Goal: Task Accomplishment & Management: Use online tool/utility

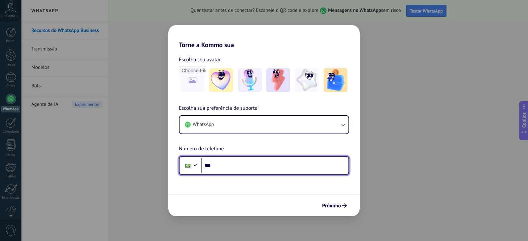
click at [234, 165] on input "***" at bounding box center [274, 165] width 147 height 15
paste input "**********"
type input "**********"
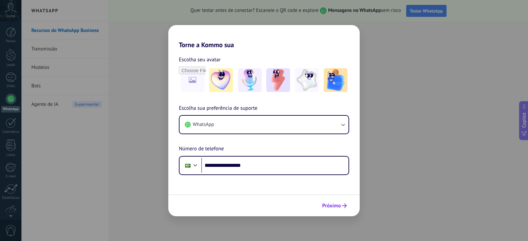
click at [332, 205] on span "Próximo" at bounding box center [331, 205] width 19 height 5
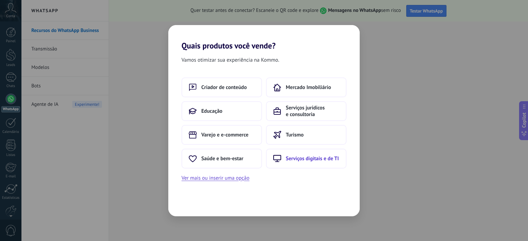
click at [302, 160] on span "Serviços digitais e de TI" at bounding box center [312, 158] width 53 height 7
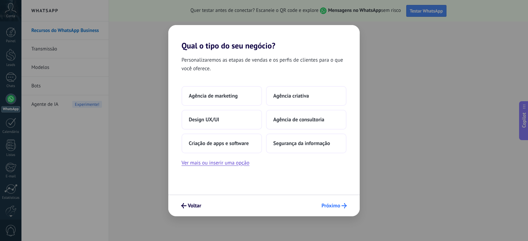
click at [332, 204] on span "Próximo" at bounding box center [330, 205] width 19 height 5
click at [225, 97] on span "Agência de marketing" at bounding box center [213, 96] width 49 height 7
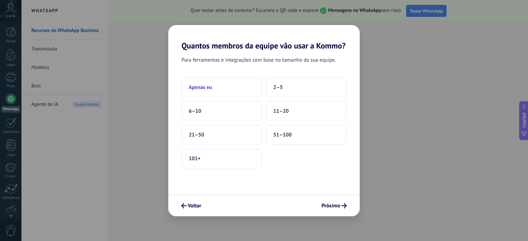
click at [225, 91] on button "Apenas eu" at bounding box center [221, 87] width 80 height 20
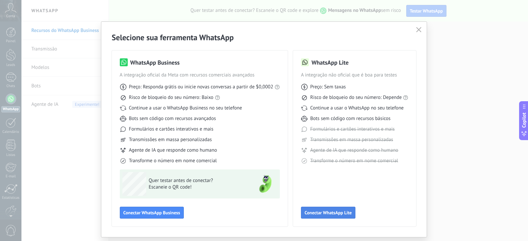
click at [328, 212] on span "Conectar WhatsApp Lite" at bounding box center [327, 212] width 47 height 5
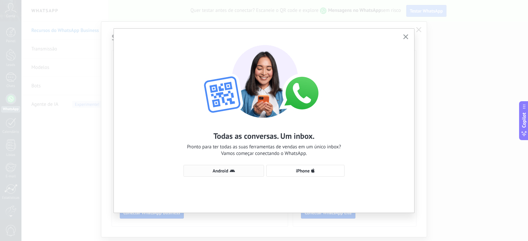
click at [222, 171] on span "Android" at bounding box center [219, 171] width 15 height 5
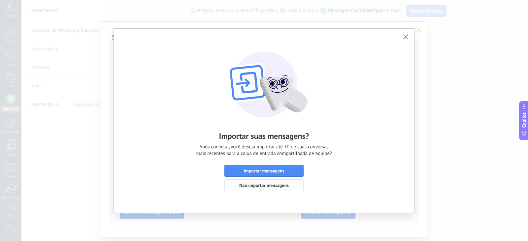
click at [274, 187] on span "Não importar mensagens" at bounding box center [263, 185] width 49 height 5
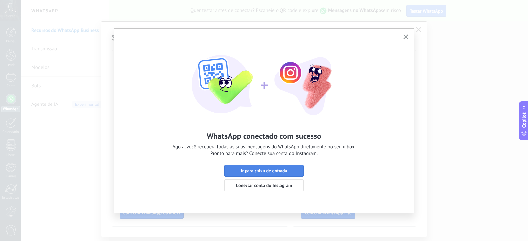
click at [275, 170] on span "Ir para caixa de entrada" at bounding box center [263, 171] width 46 height 5
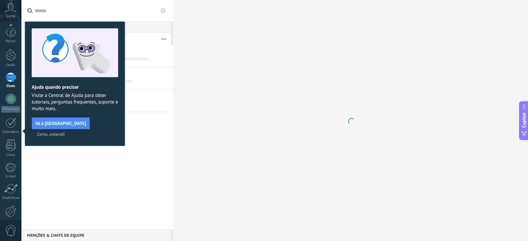
scroll to position [33, 0]
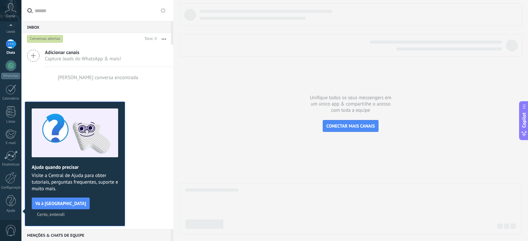
click at [65, 212] on span "Certo, entendi" at bounding box center [51, 214] width 28 height 5
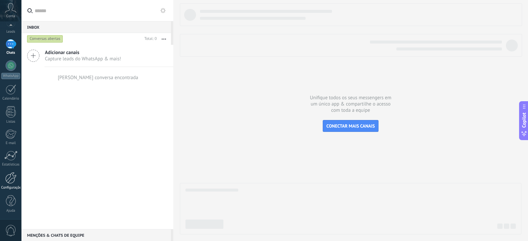
click at [11, 185] on link "Configurações" at bounding box center [10, 181] width 21 height 18
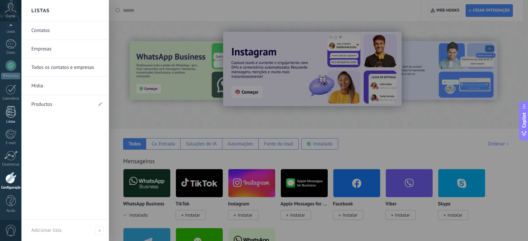
click at [10, 110] on div at bounding box center [11, 112] width 10 height 12
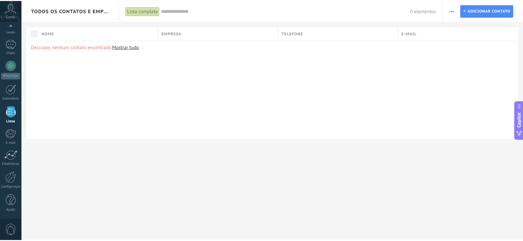
scroll to position [17, 0]
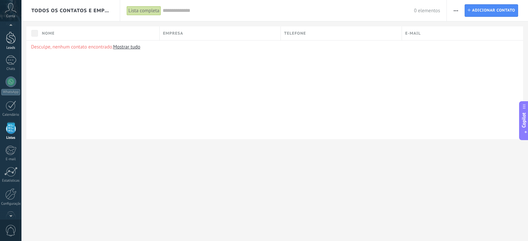
click at [11, 44] on div at bounding box center [11, 38] width 10 height 12
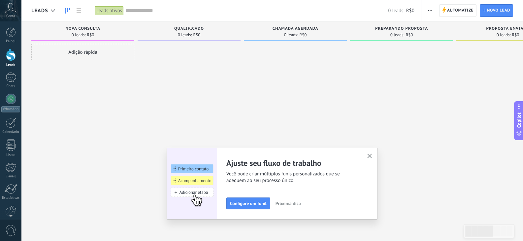
click at [371, 157] on icon "button" at bounding box center [369, 156] width 5 height 5
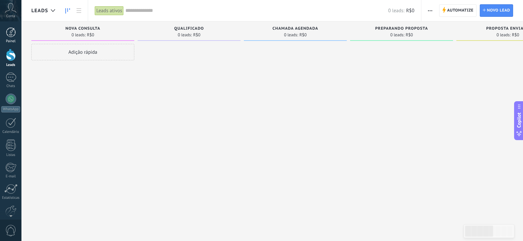
click at [10, 36] on div at bounding box center [11, 32] width 10 height 10
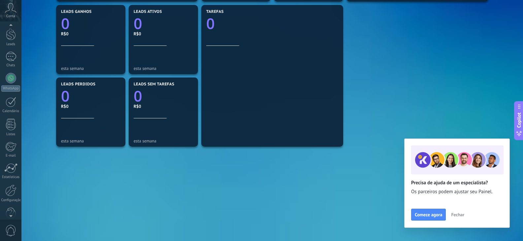
scroll to position [33, 0]
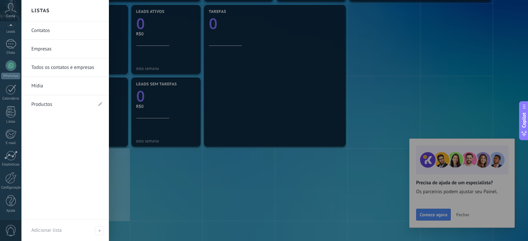
click at [49, 32] on link "Contatos" at bounding box center [66, 30] width 71 height 18
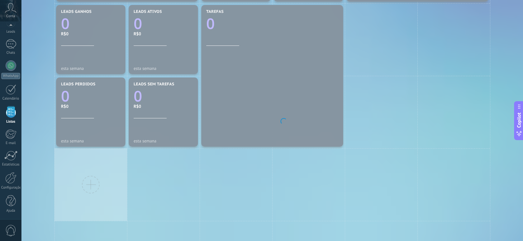
scroll to position [17, 0]
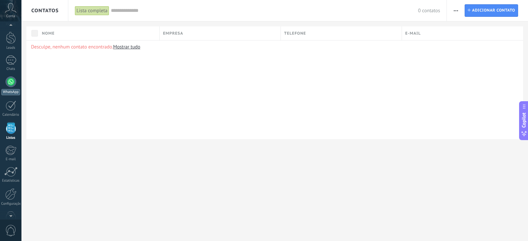
click at [12, 87] on link "WhatsApp" at bounding box center [10, 86] width 21 height 19
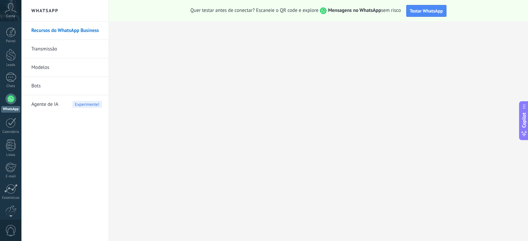
click at [11, 13] on div "Conta" at bounding box center [10, 10] width 21 height 21
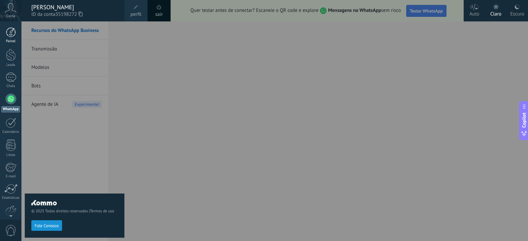
click at [11, 37] on link "Painel" at bounding box center [10, 35] width 21 height 16
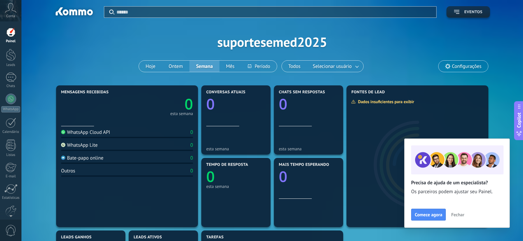
click at [461, 11] on span "Eventos" at bounding box center [468, 12] width 28 height 5
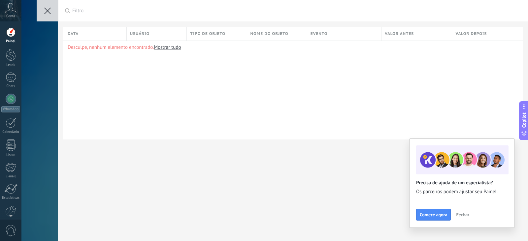
click at [44, 11] on icon at bounding box center [47, 11] width 7 height 7
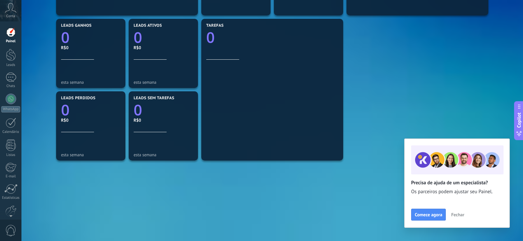
scroll to position [226, 0]
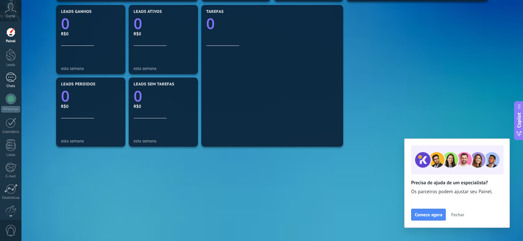
click at [14, 82] on link "Chats" at bounding box center [10, 81] width 21 height 16
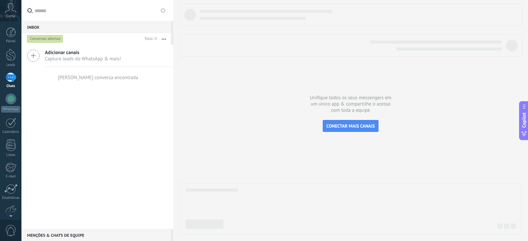
click at [67, 53] on span "Adicionar canais" at bounding box center [83, 52] width 76 height 6
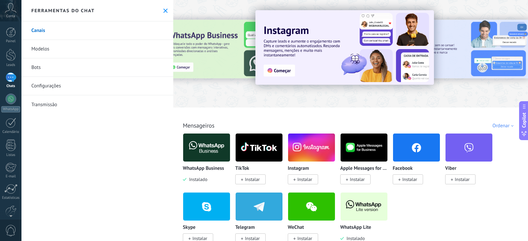
click at [41, 71] on link "Bots" at bounding box center [97, 67] width 152 height 18
